Goal: Task Accomplishment & Management: Complete application form

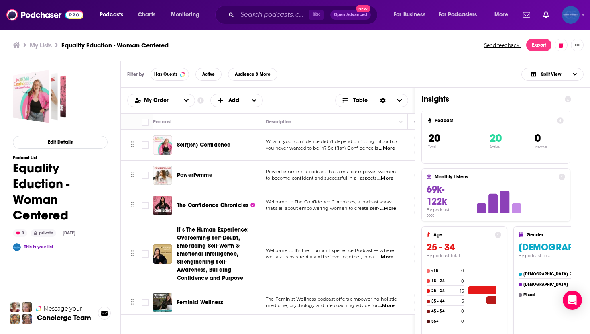
click at [576, 17] on img "Logged in as ClearyStrategies" at bounding box center [571, 15] width 18 height 18
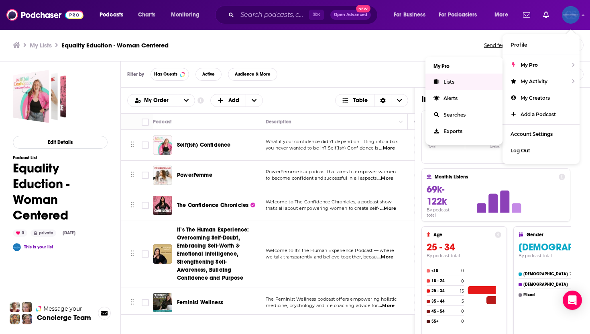
click at [465, 85] on link "Lists" at bounding box center [464, 81] width 77 height 16
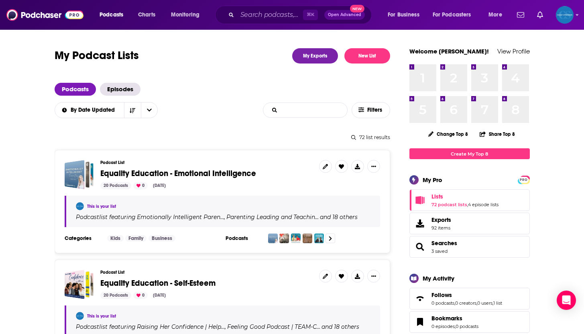
click at [316, 114] on input "List Search Input" at bounding box center [305, 110] width 84 height 14
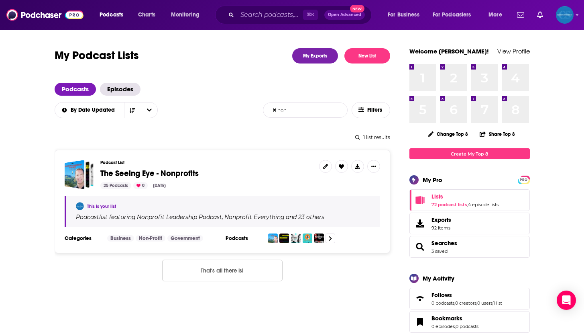
click at [318, 109] on input "non" at bounding box center [305, 110] width 84 height 14
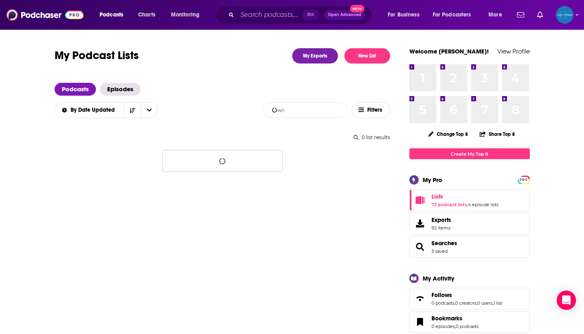
type input "w"
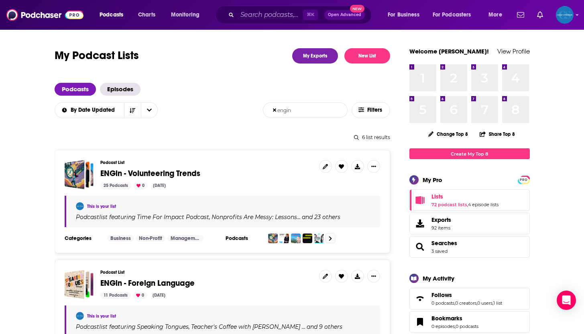
click at [303, 108] on input "engin" at bounding box center [305, 110] width 84 height 14
type input "non"
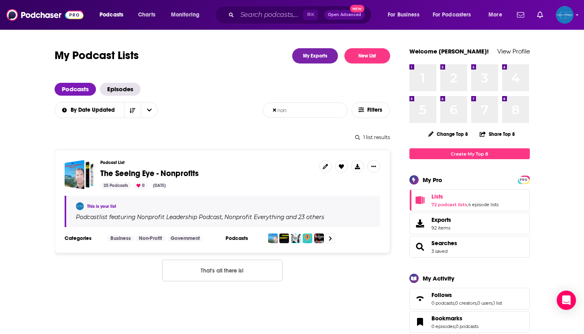
click at [163, 173] on span "The Seeing Eye - Nonprofits" at bounding box center [149, 173] width 98 height 10
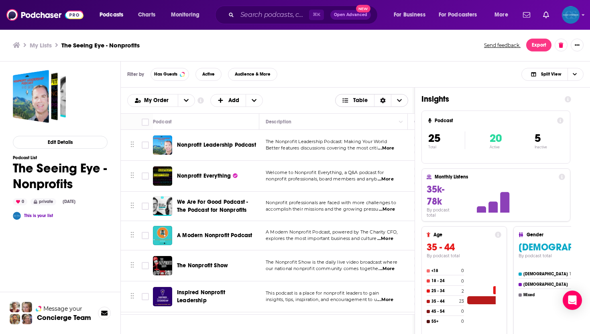
click at [377, 103] on div "Sort Direction" at bounding box center [382, 100] width 17 height 12
click at [393, 79] on div "Filter by Has Guests Active Audience & More Split View" at bounding box center [355, 74] width 469 height 26
click at [205, 72] on span "Active" at bounding box center [208, 74] width 12 height 4
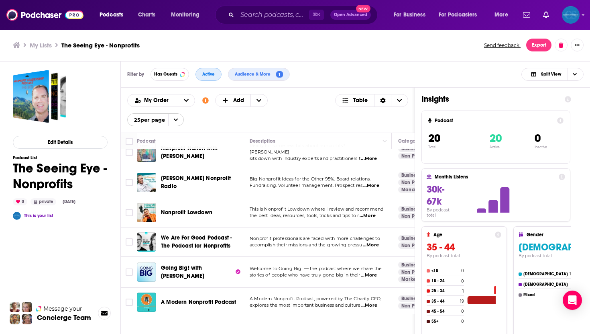
scroll to position [54, 0]
click at [370, 272] on span "...More" at bounding box center [369, 274] width 16 height 6
click at [243, 255] on td "We Are For Good Podcast - The Podcast for Nonprofits" at bounding box center [190, 240] width 106 height 29
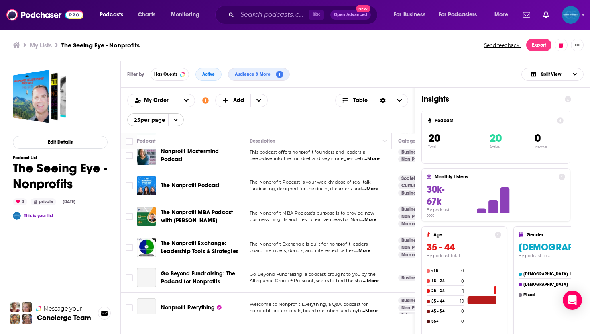
scroll to position [333, 0]
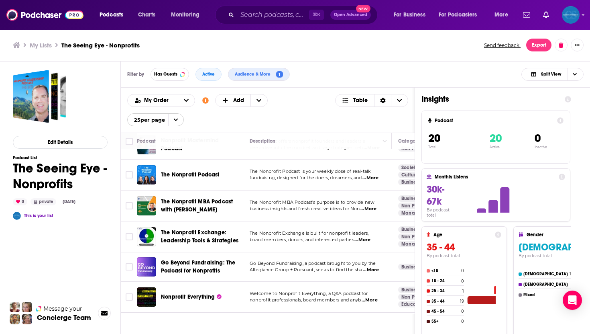
click at [371, 211] on span "...More" at bounding box center [369, 209] width 16 height 6
click at [363, 265] on span "Go Beyond Fundraising, a podcast brought to you by the" at bounding box center [313, 263] width 126 height 6
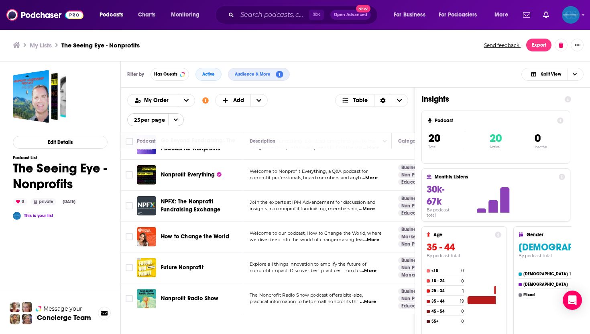
scroll to position [0, 0]
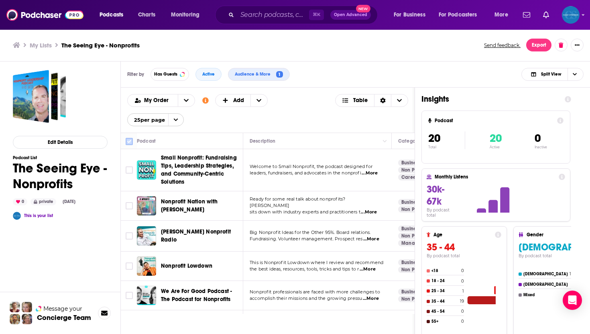
click at [131, 144] on input "Toggle select all" at bounding box center [129, 141] width 7 height 7
checkbox input "true"
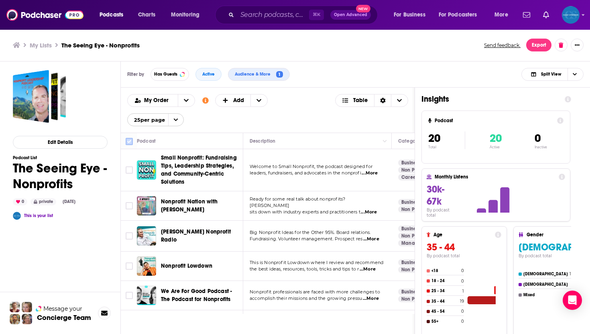
checkbox input "true"
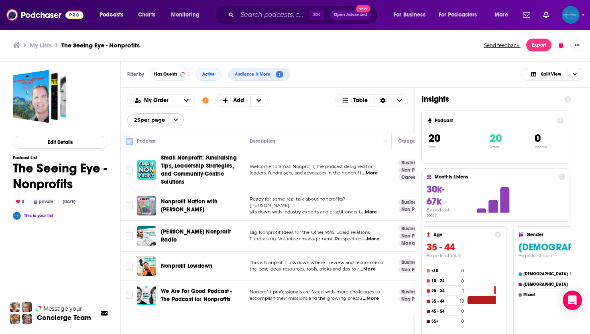
checkbox input "true"
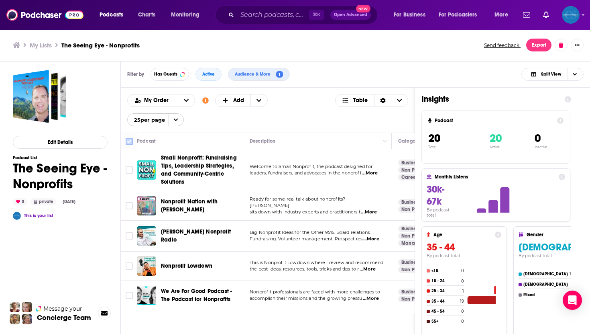
checkbox input "true"
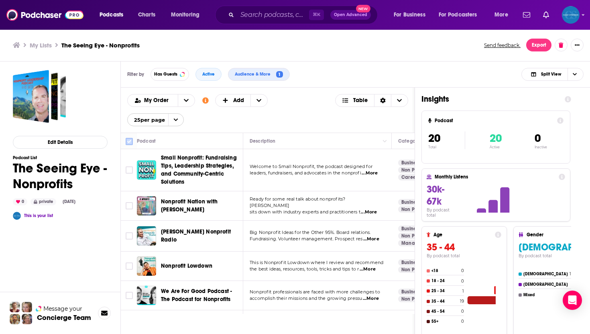
checkbox input "true"
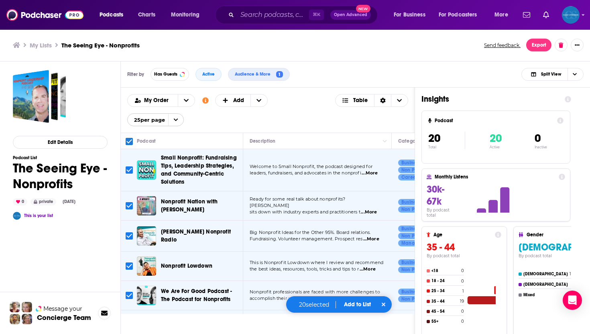
click at [361, 306] on button "Add to List" at bounding box center [358, 304] width 40 height 7
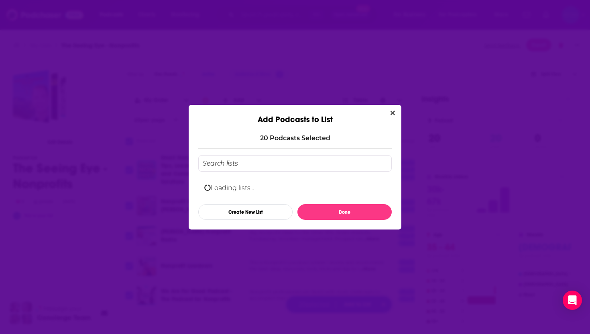
click at [259, 165] on input "Add Podcast To List" at bounding box center [295, 163] width 194 height 16
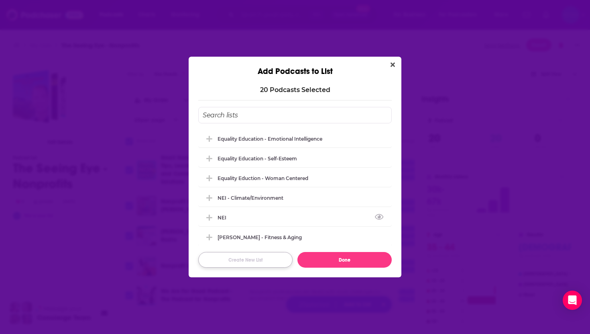
click at [281, 263] on button "Create New List" at bounding box center [245, 260] width 94 height 16
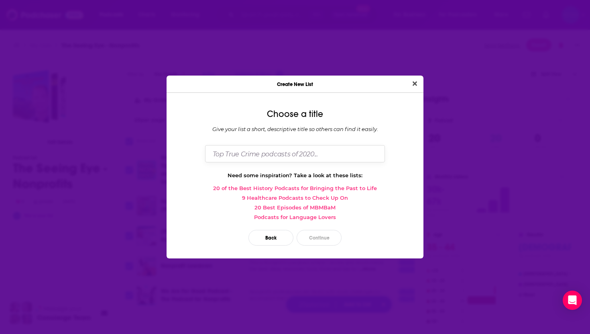
click at [267, 155] on input "Dialog" at bounding box center [295, 153] width 180 height 17
paste input "[PERSON_NAME] Workforce Development"
type input "[PERSON_NAME] Workforce Development - Running a Non-Profit like a For-Profit"
click at [321, 238] on button "Continue" at bounding box center [319, 238] width 45 height 16
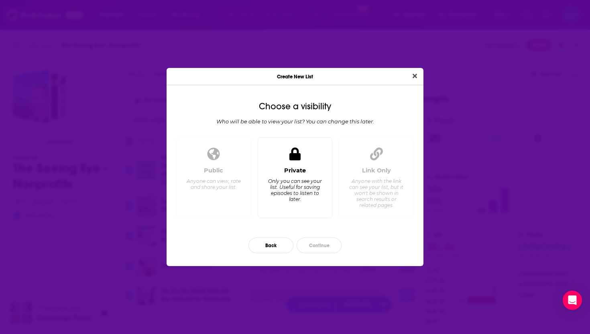
click at [303, 188] on div "Only you can see your list. Useful for saving episodes to listen to later." at bounding box center [294, 190] width 55 height 24
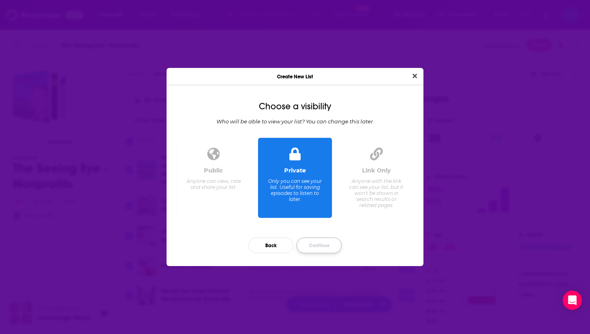
click at [317, 245] on button "Continue" at bounding box center [319, 245] width 45 height 16
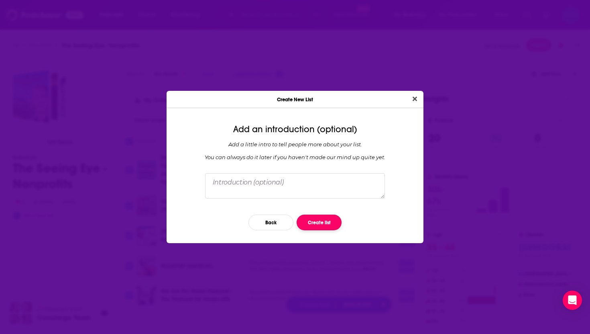
click at [316, 221] on button "Create list" at bounding box center [319, 222] width 45 height 16
checkbox input "false"
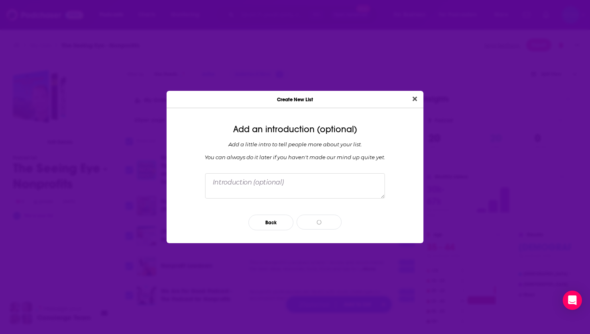
checkbox input "false"
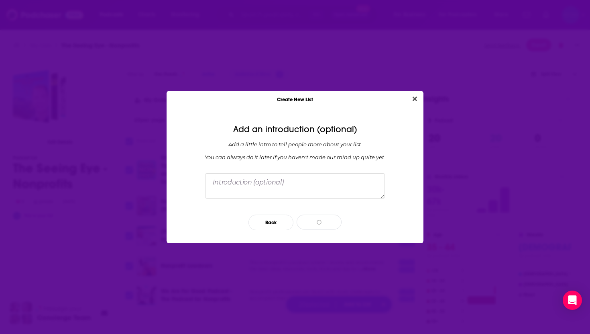
checkbox input "false"
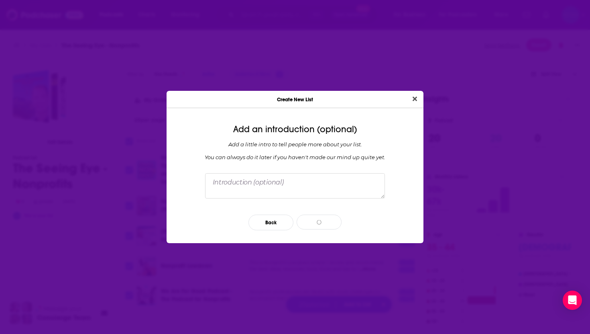
checkbox input "false"
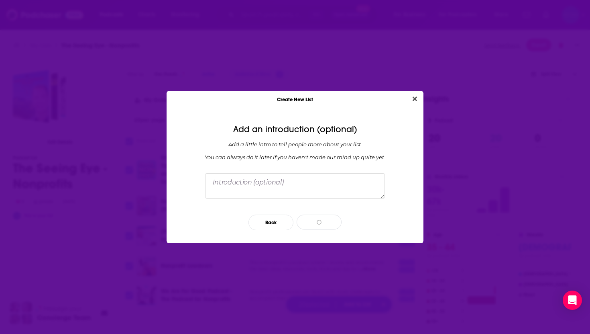
checkbox input "false"
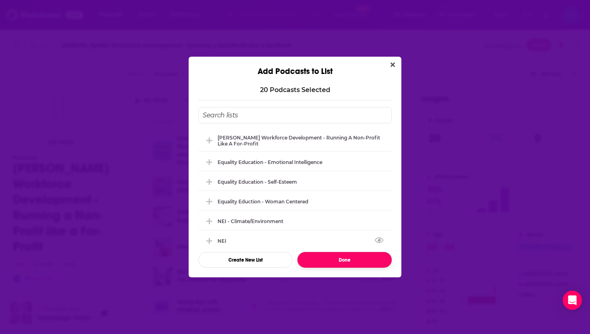
click at [334, 261] on button "Done" at bounding box center [345, 260] width 94 height 16
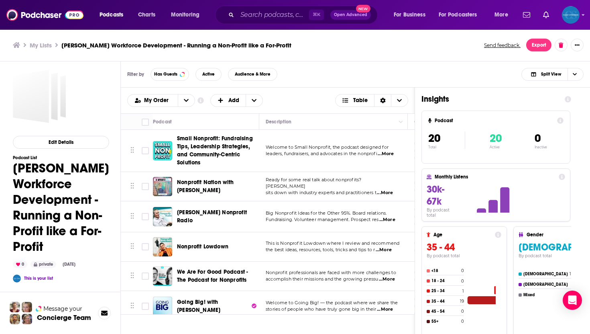
click at [574, 24] on div "Podcasts Charts Monitoring ⌘ K Open Advanced New For Business For Podcasters Mo…" at bounding box center [295, 15] width 590 height 30
click at [573, 19] on img "Logged in as ClearyStrategies" at bounding box center [571, 15] width 18 height 18
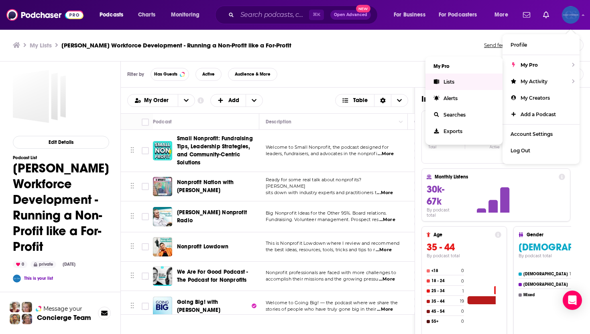
click at [474, 78] on link "Lists" at bounding box center [464, 81] width 77 height 16
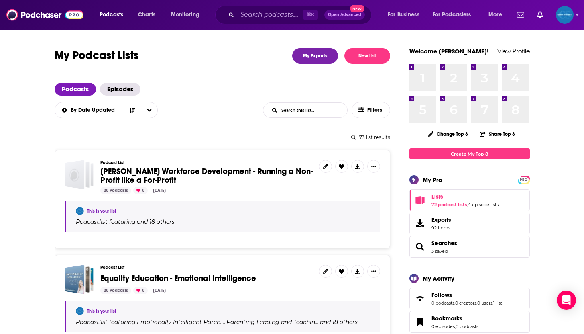
click at [186, 168] on span "[PERSON_NAME] Workforce Development - Running a Non-Profit like a For-Profit" at bounding box center [206, 175] width 212 height 19
